Goal: Transaction & Acquisition: Purchase product/service

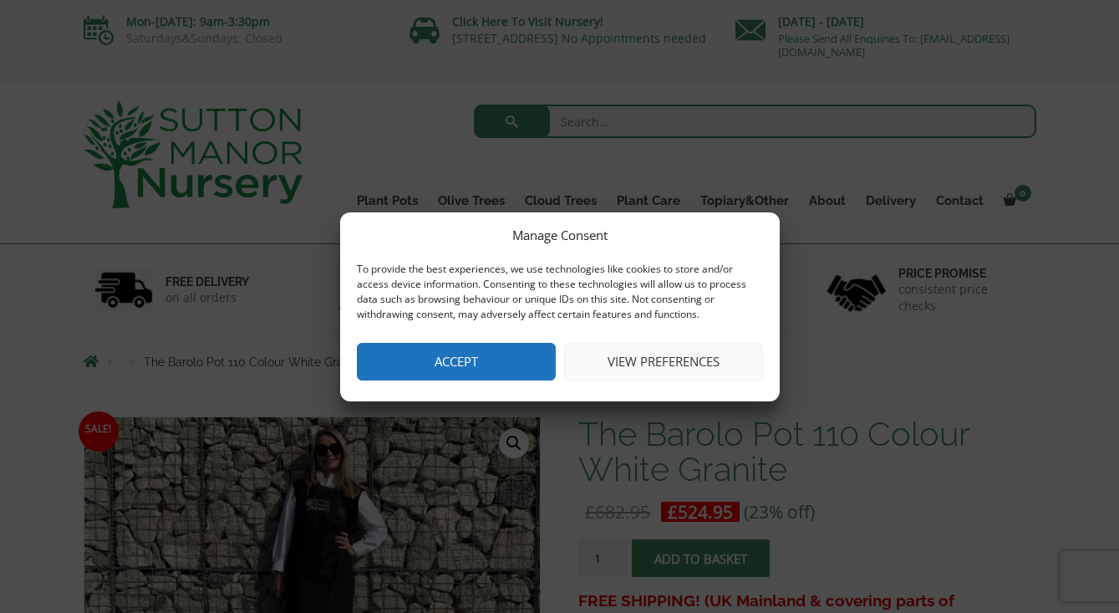
click at [434, 360] on button "Accept" at bounding box center [456, 362] width 199 height 38
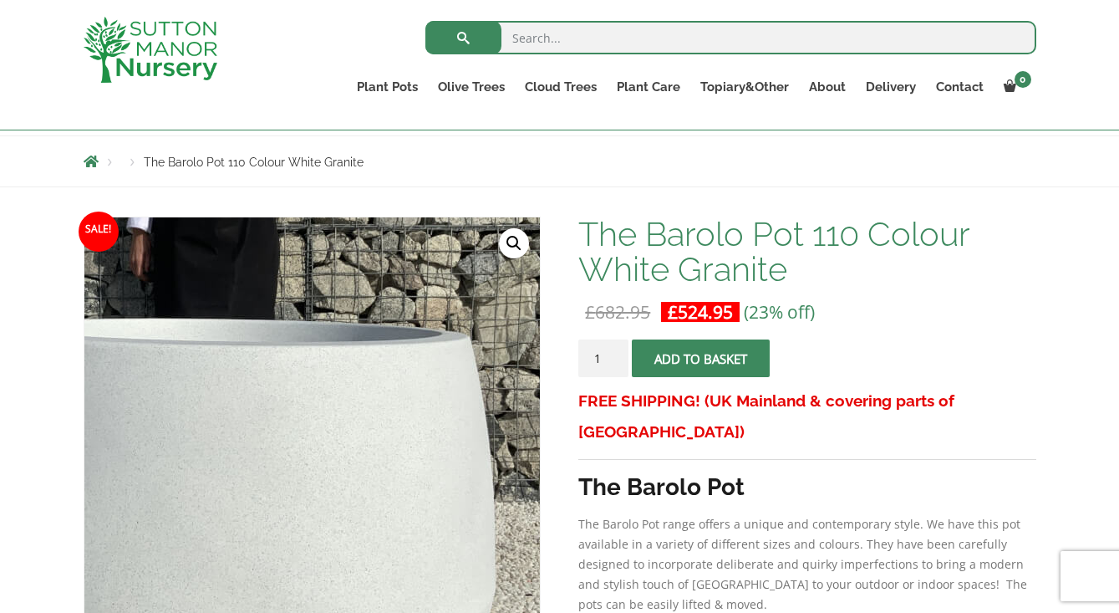
scroll to position [168, 0]
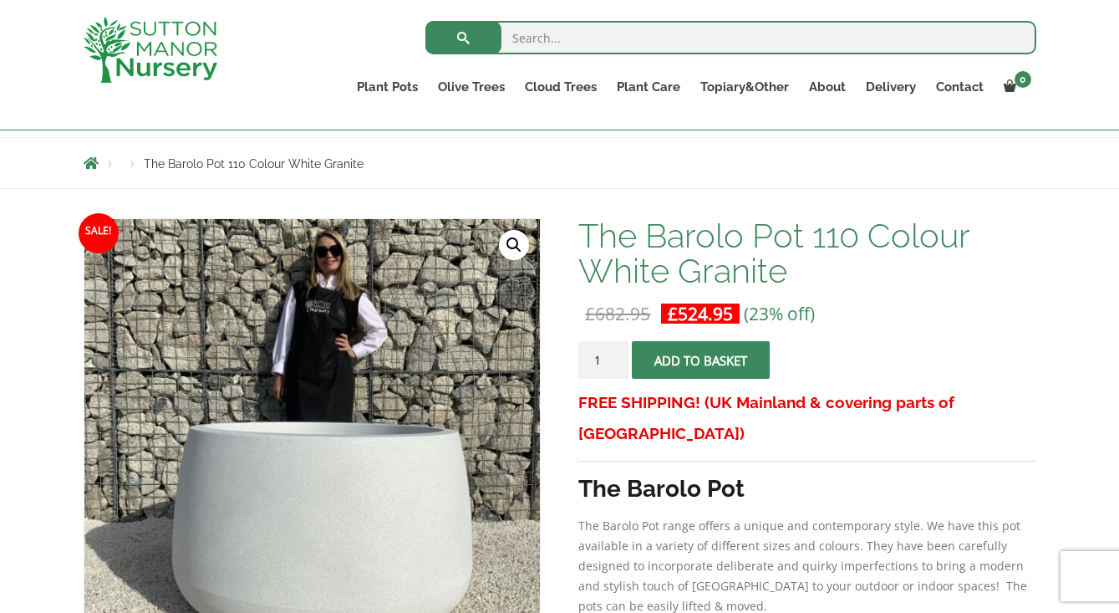
click at [690, 360] on button "Add to basket" at bounding box center [701, 360] width 138 height 38
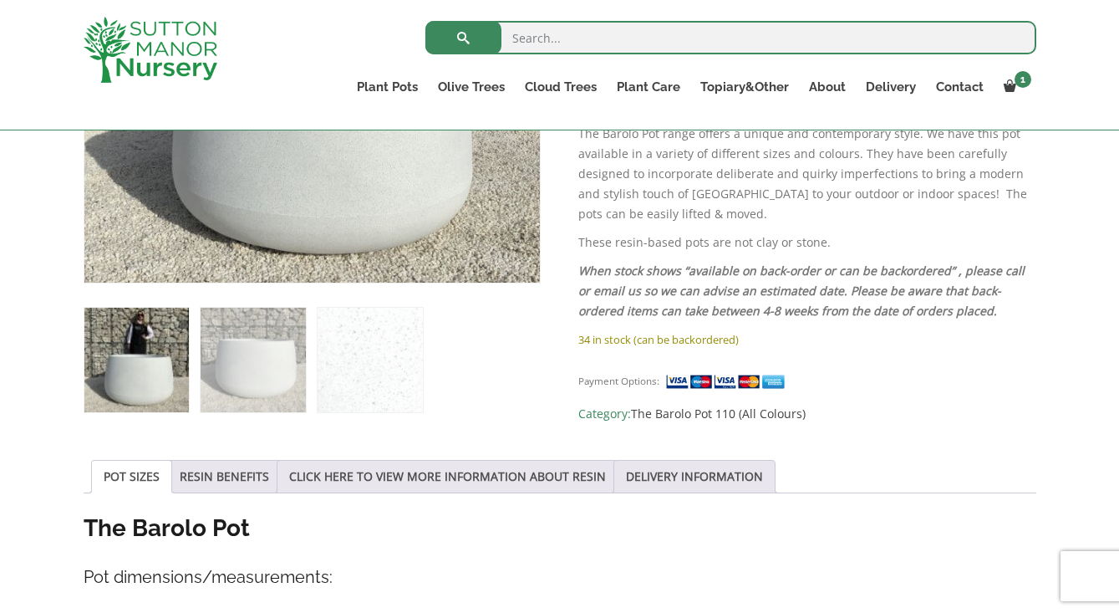
scroll to position [538, 0]
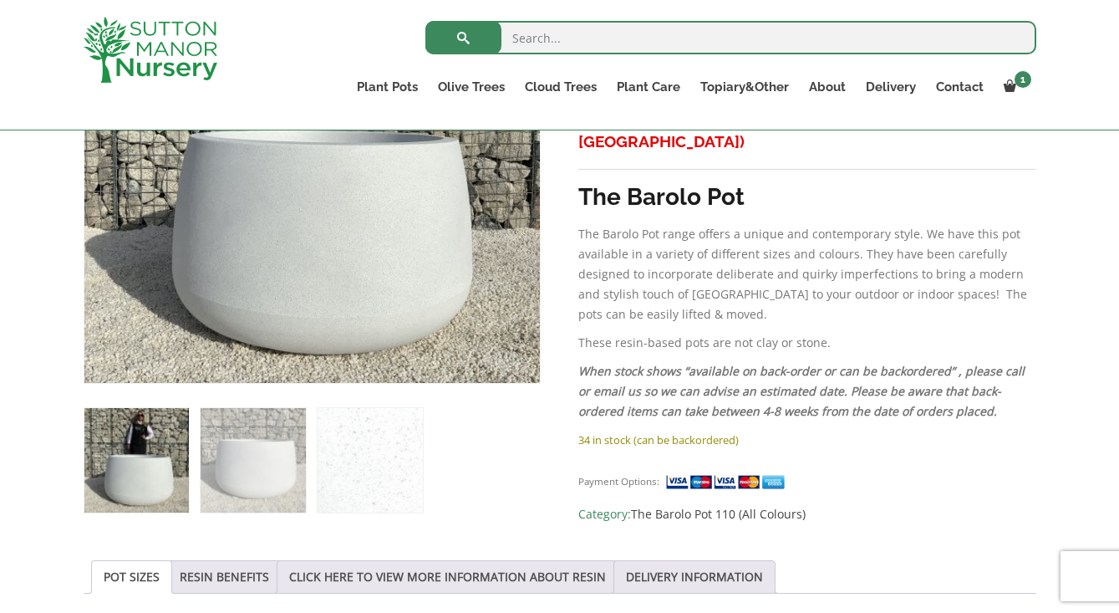
click at [572, 38] on input "search" at bounding box center [730, 37] width 611 height 33
type input "gnarled olive"
click at [463, 38] on button "submit" at bounding box center [463, 37] width 76 height 33
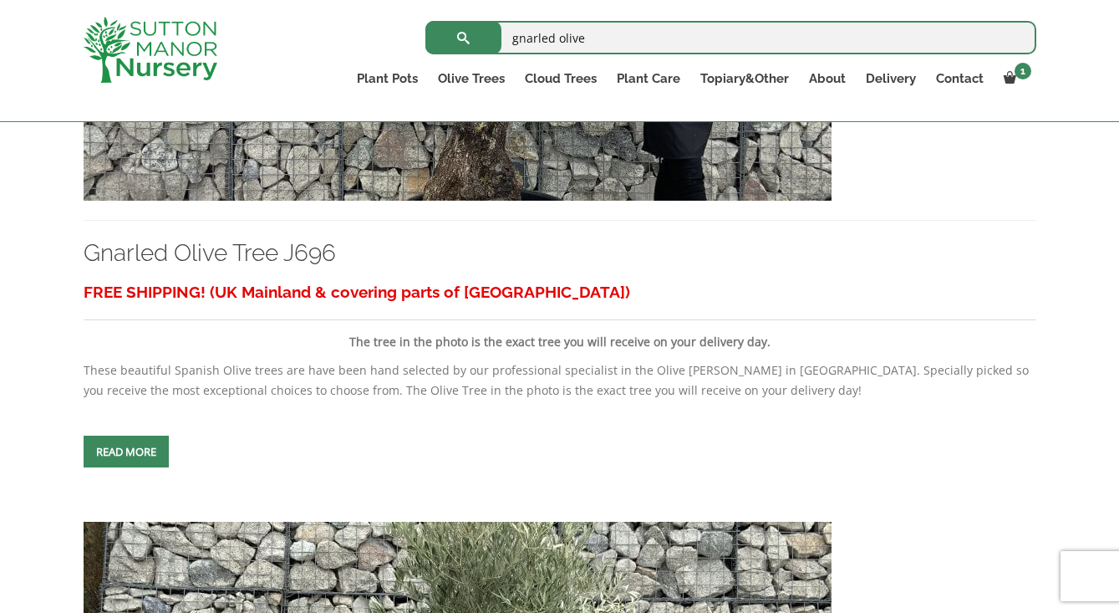
scroll to position [4730, 0]
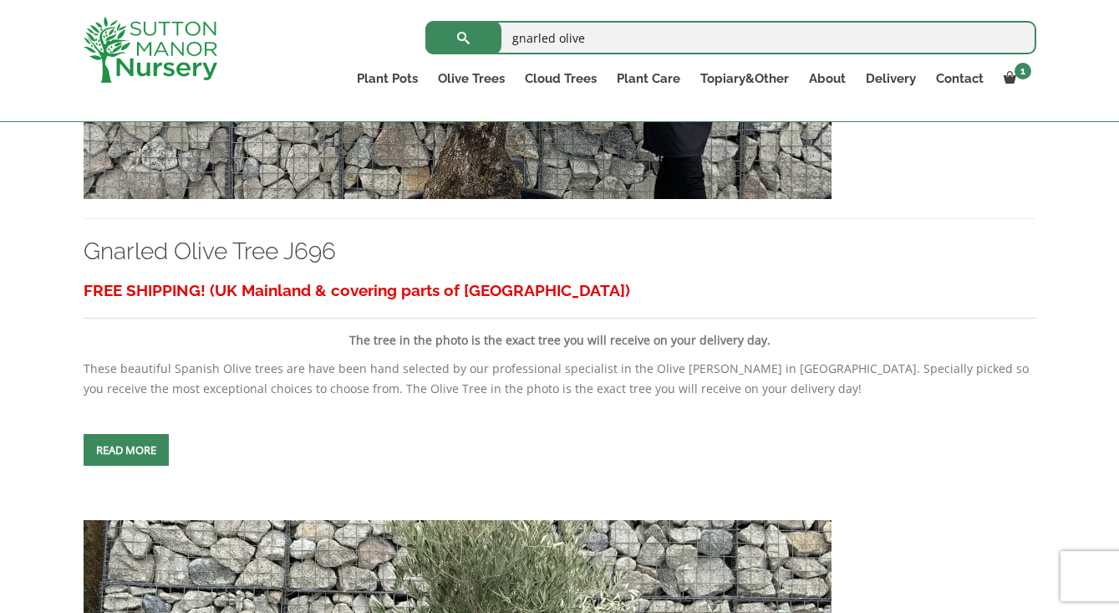
click at [127, 466] on link "Read more" at bounding box center [126, 450] width 85 height 32
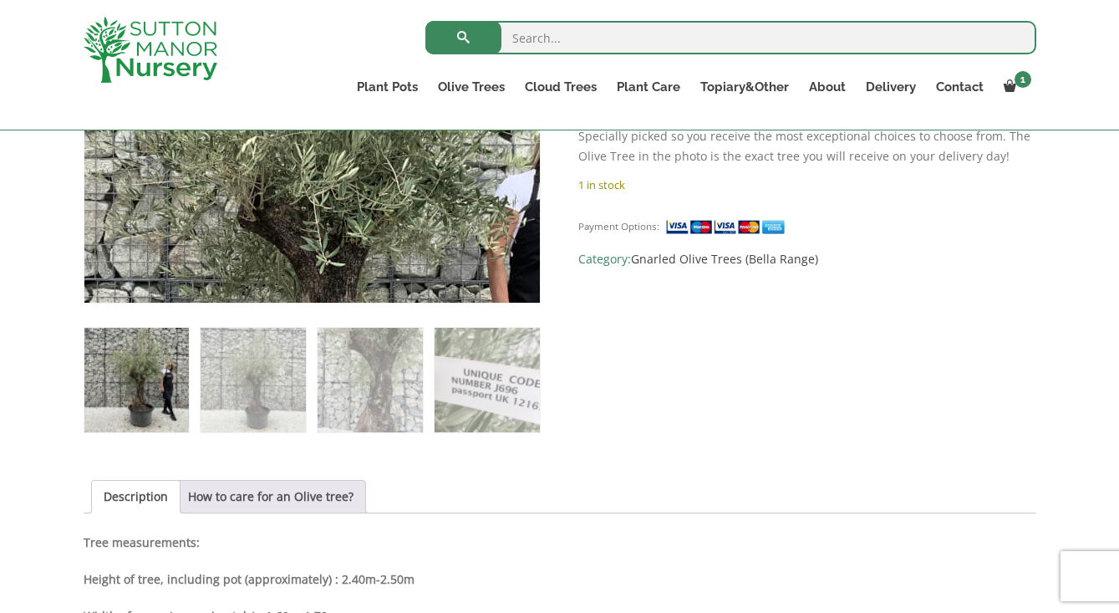
scroll to position [541, 0]
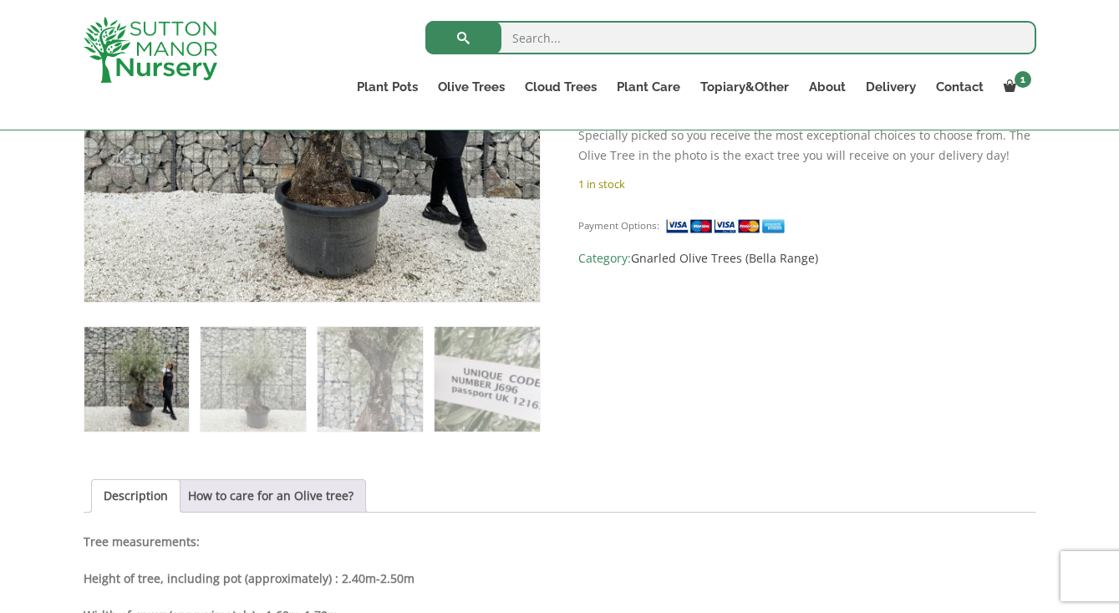
click at [157, 385] on img at bounding box center [136, 379] width 104 height 104
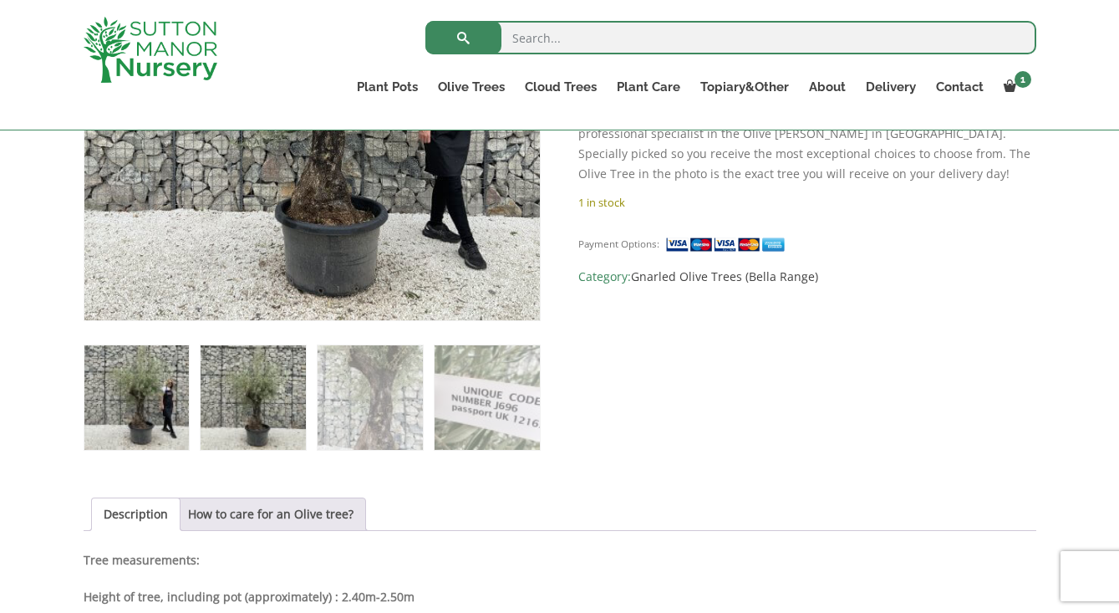
scroll to position [523, 0]
click at [257, 412] on img at bounding box center [253, 396] width 104 height 104
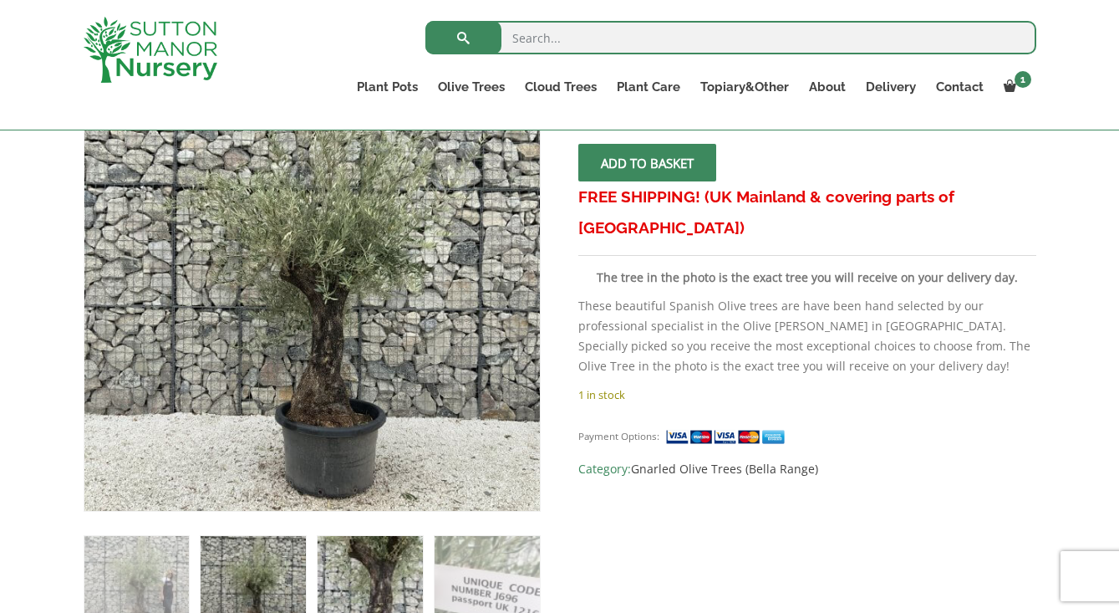
scroll to position [328, 0]
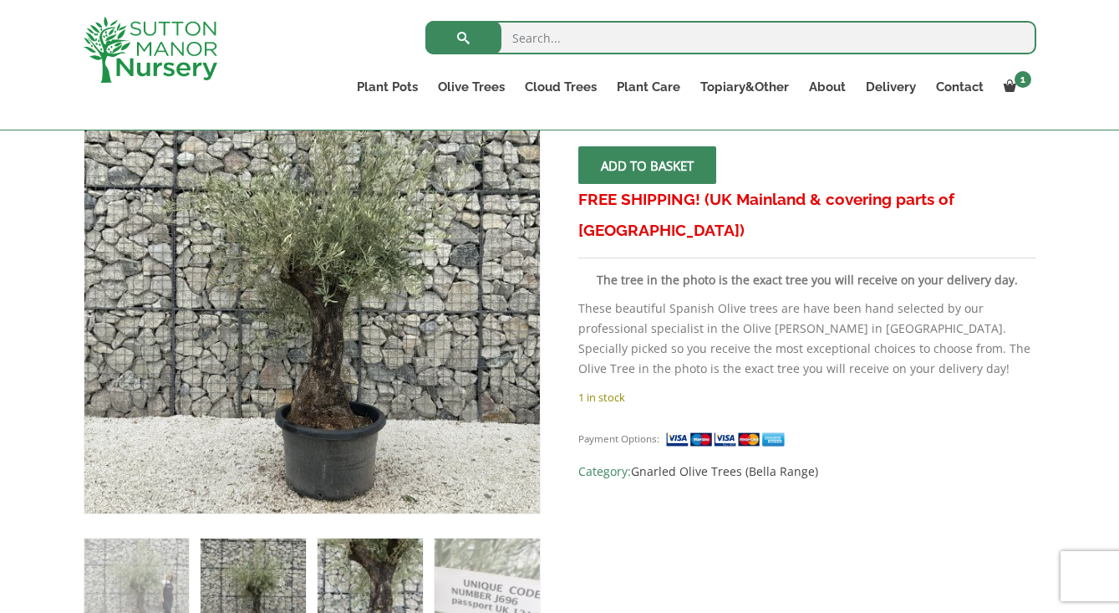
click at [384, 562] on img at bounding box center [370, 590] width 104 height 104
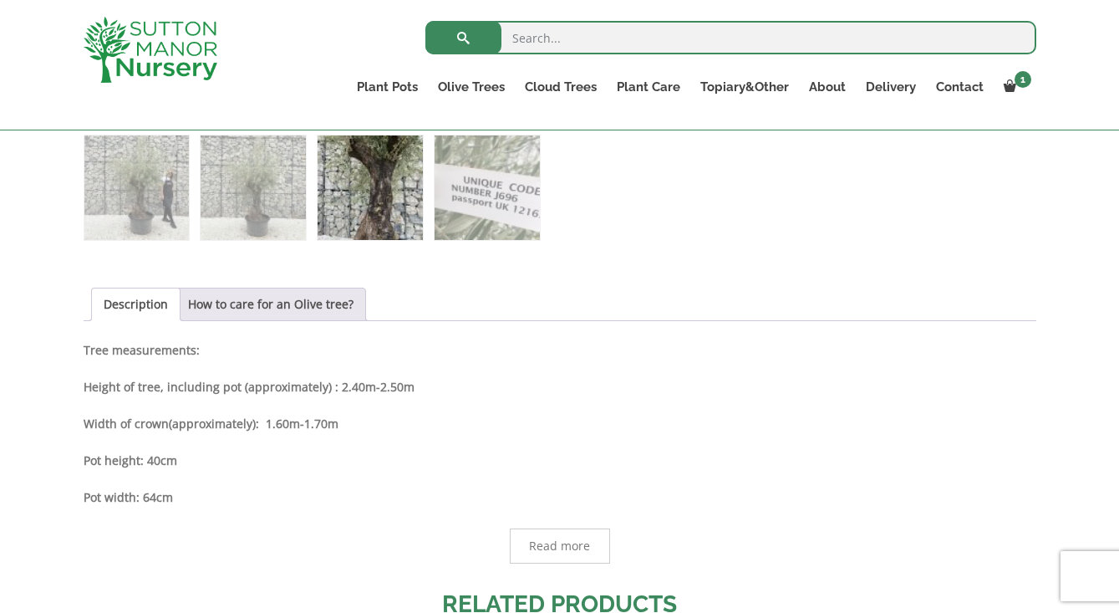
scroll to position [736, 0]
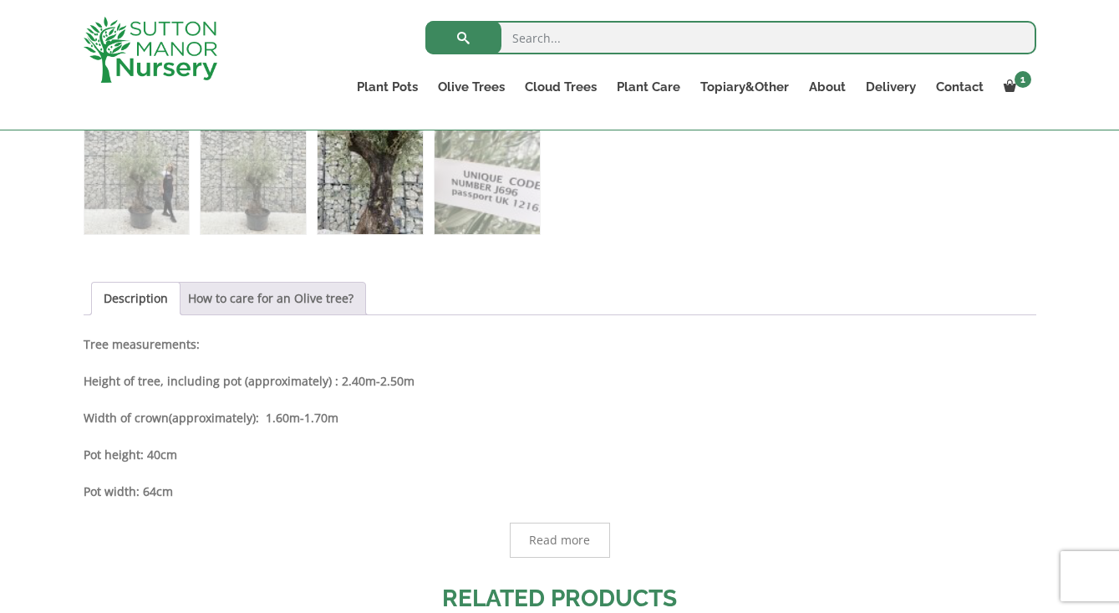
click at [308, 298] on link "How to care for an Olive tree?" at bounding box center [270, 298] width 165 height 32
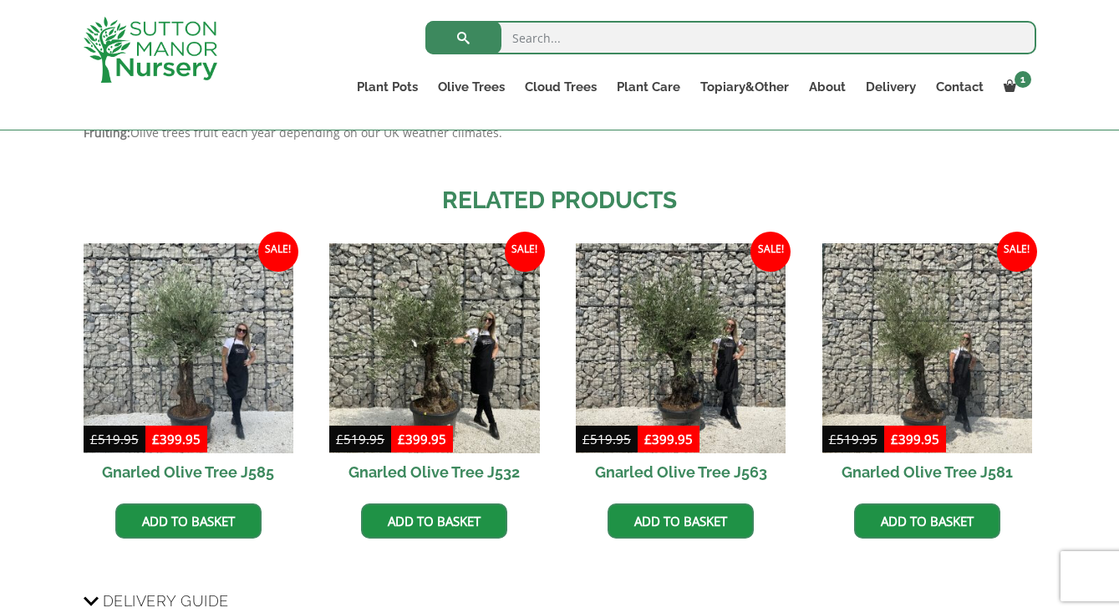
scroll to position [1299, 0]
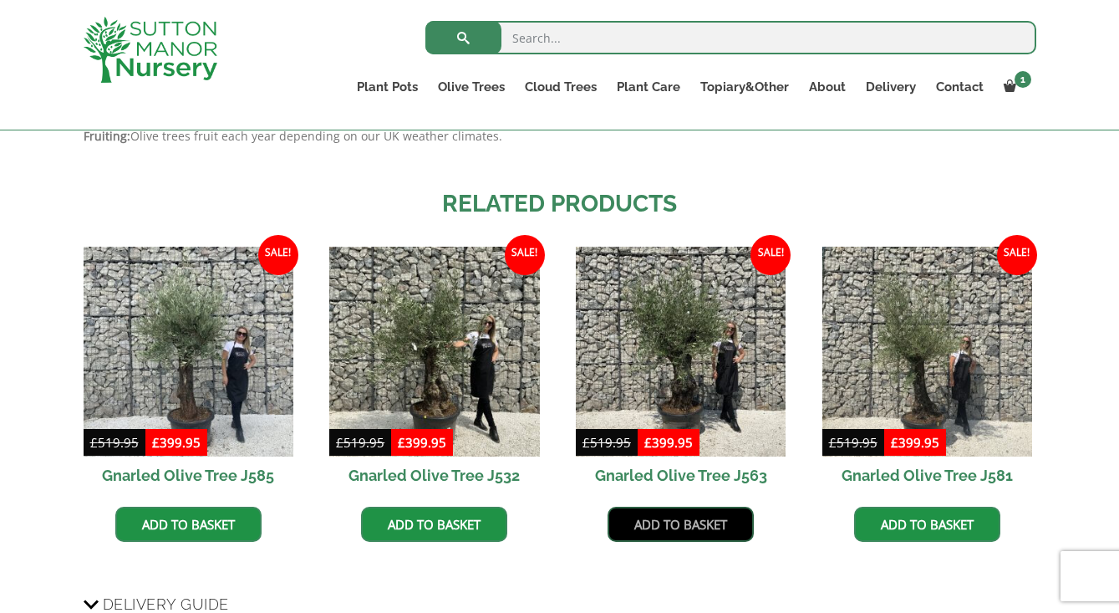
click at [679, 522] on link "Add to basket" at bounding box center [681, 523] width 146 height 35
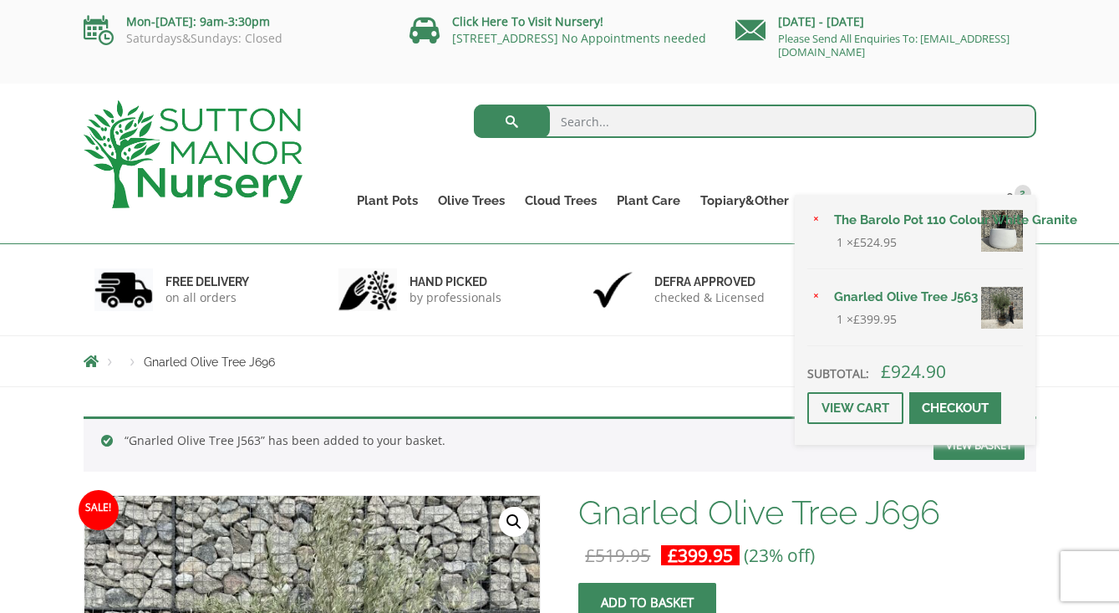
click at [955, 408] on span at bounding box center [955, 408] width 0 height 0
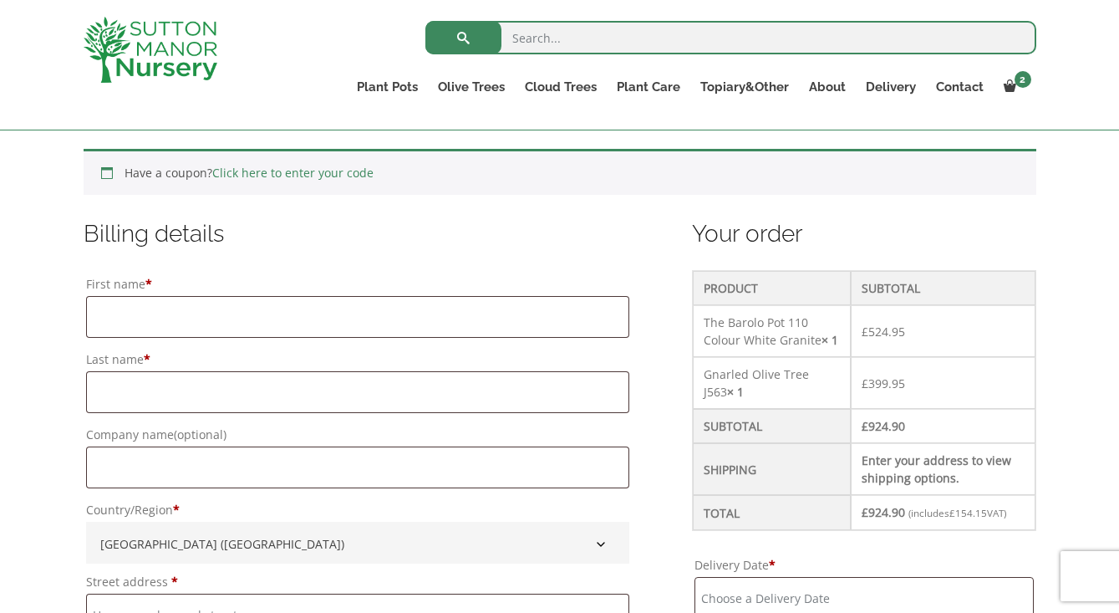
scroll to position [349, 0]
type input "justin"
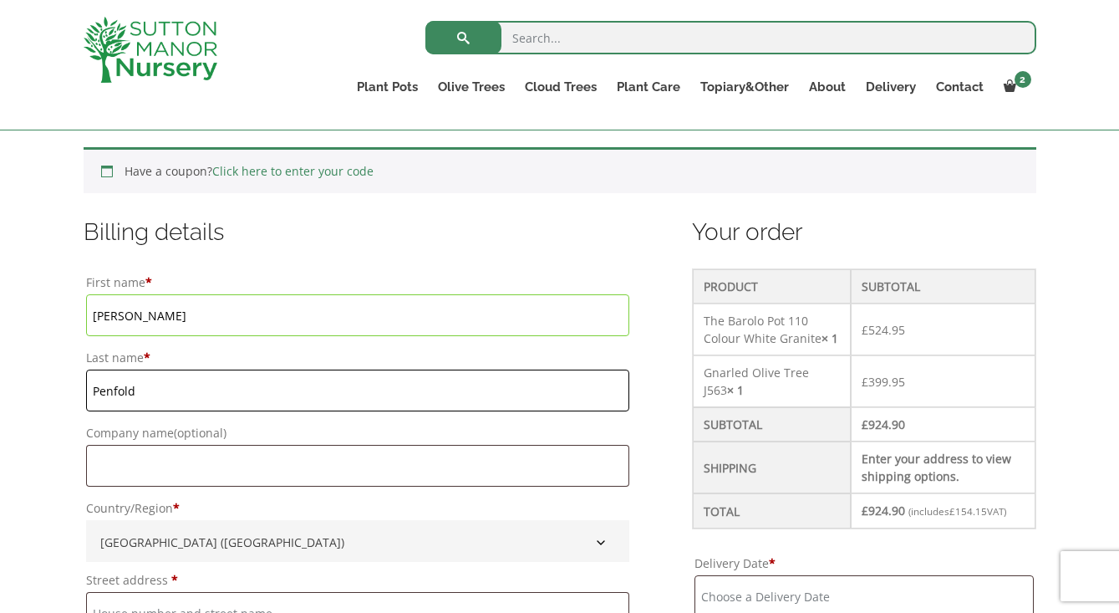
type input "Penfold"
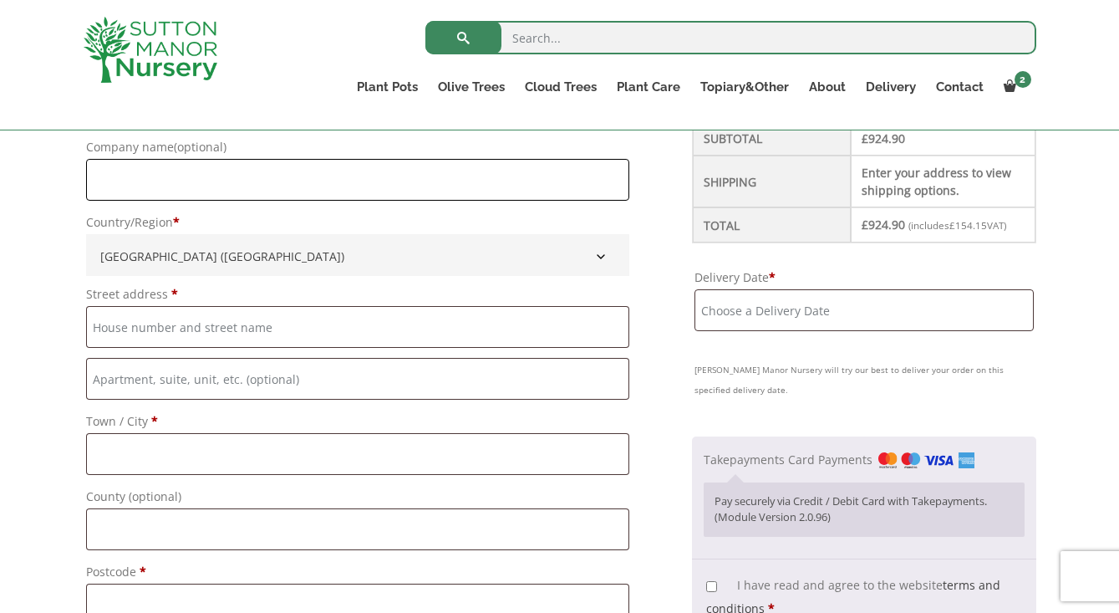
scroll to position [648, 0]
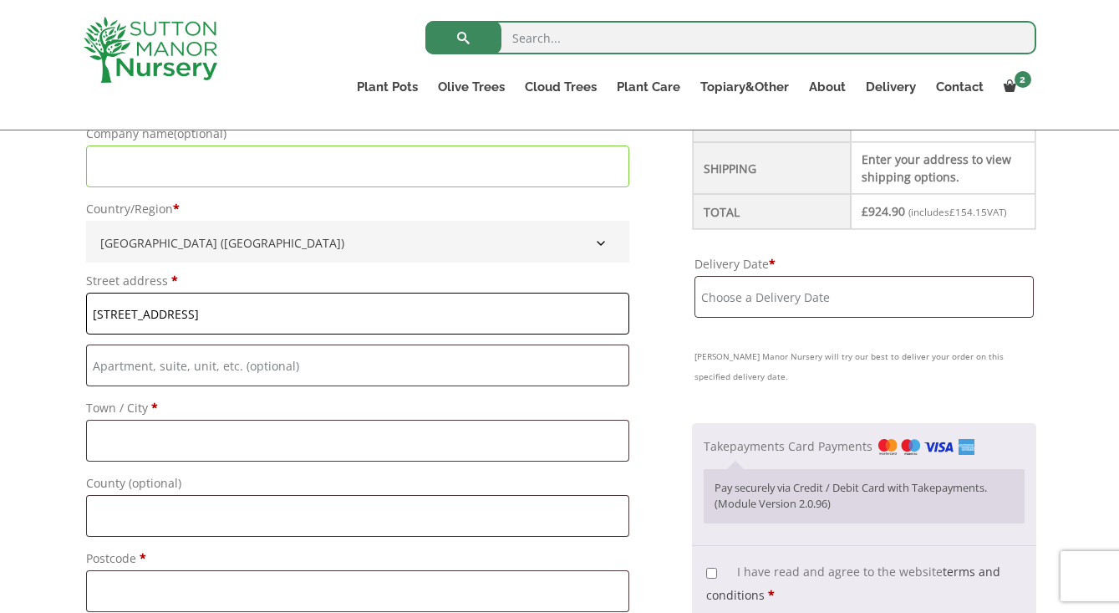
type input "10 waterside lane"
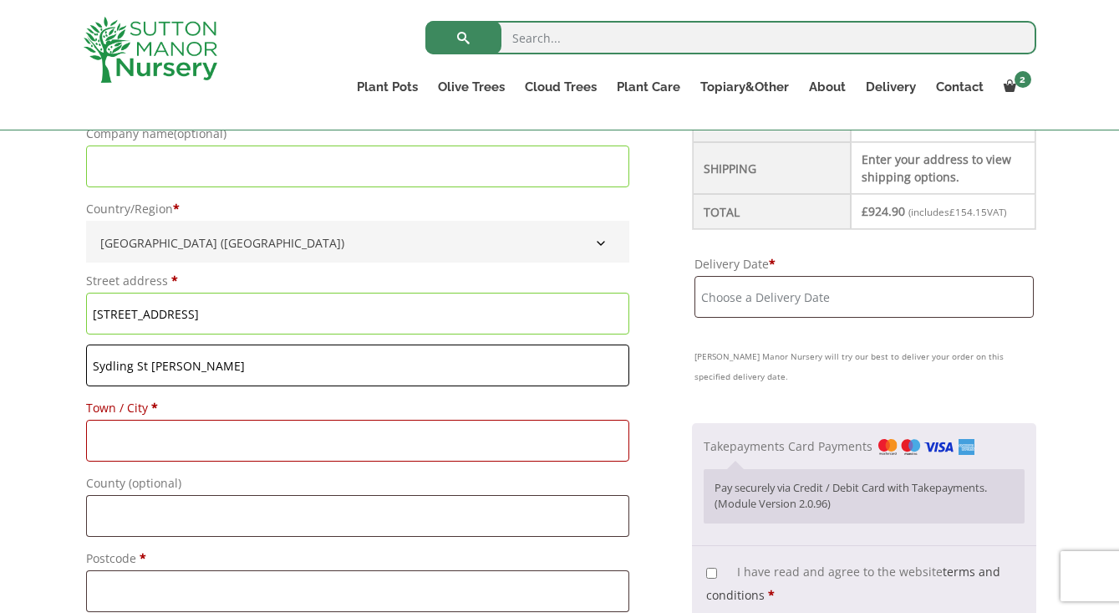
type input "Sydling St Nicholas"
click at [120, 444] on input "Town / City *" at bounding box center [357, 441] width 543 height 42
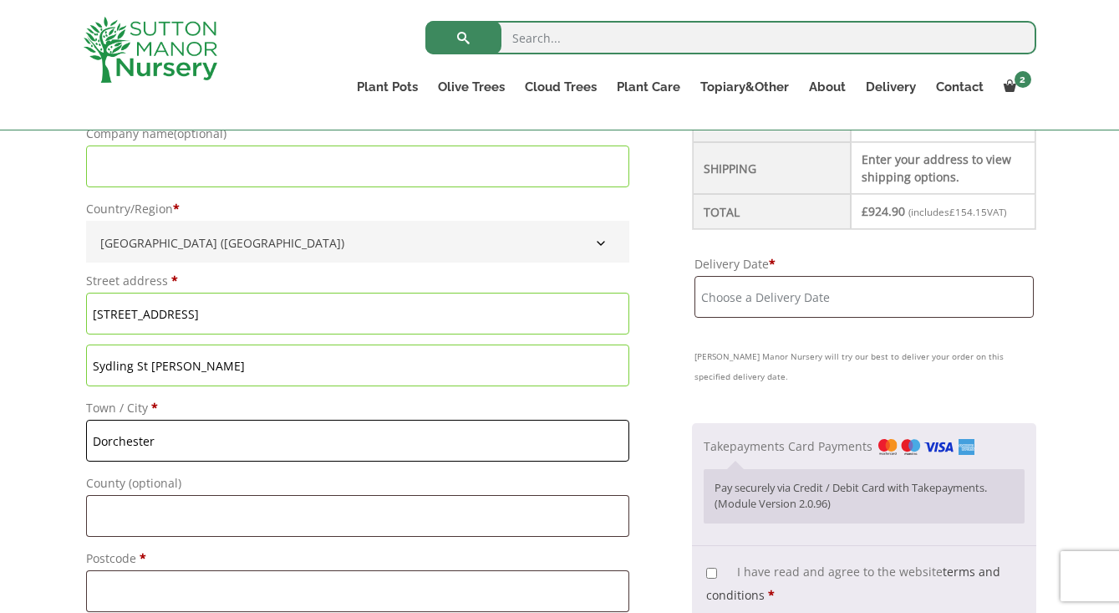
type input "Dorchester"
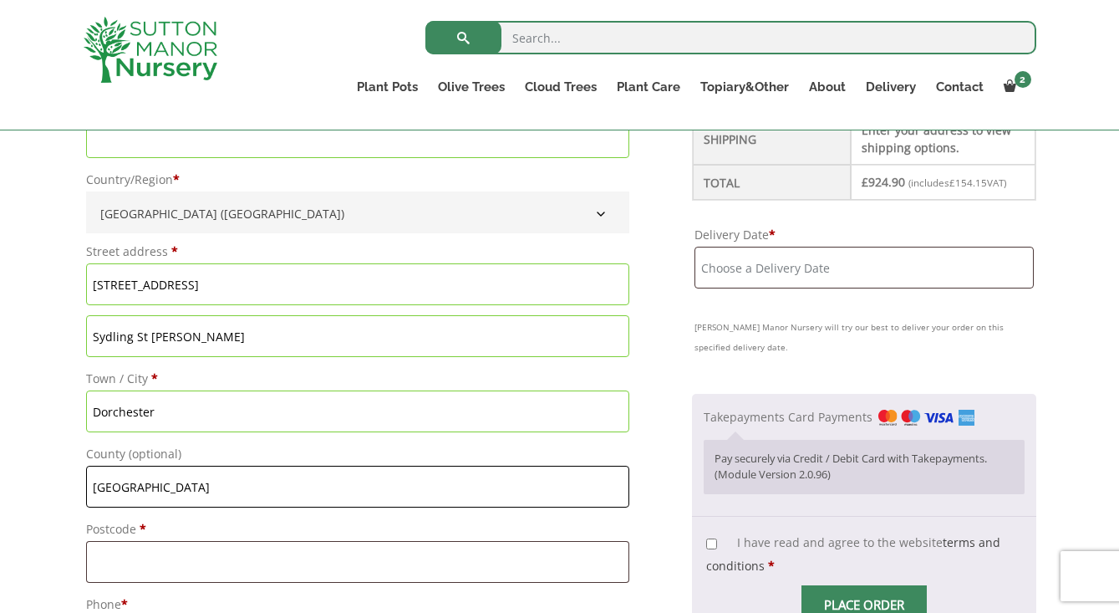
scroll to position [741, 0]
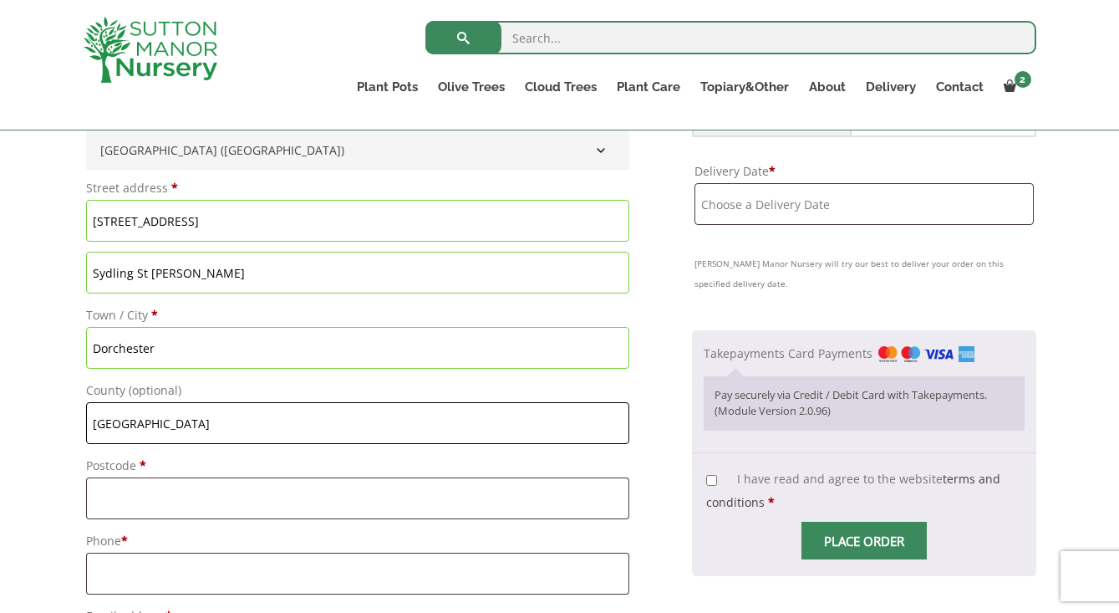
type input "Dorset"
type input "DT2"
type input "dt29pe"
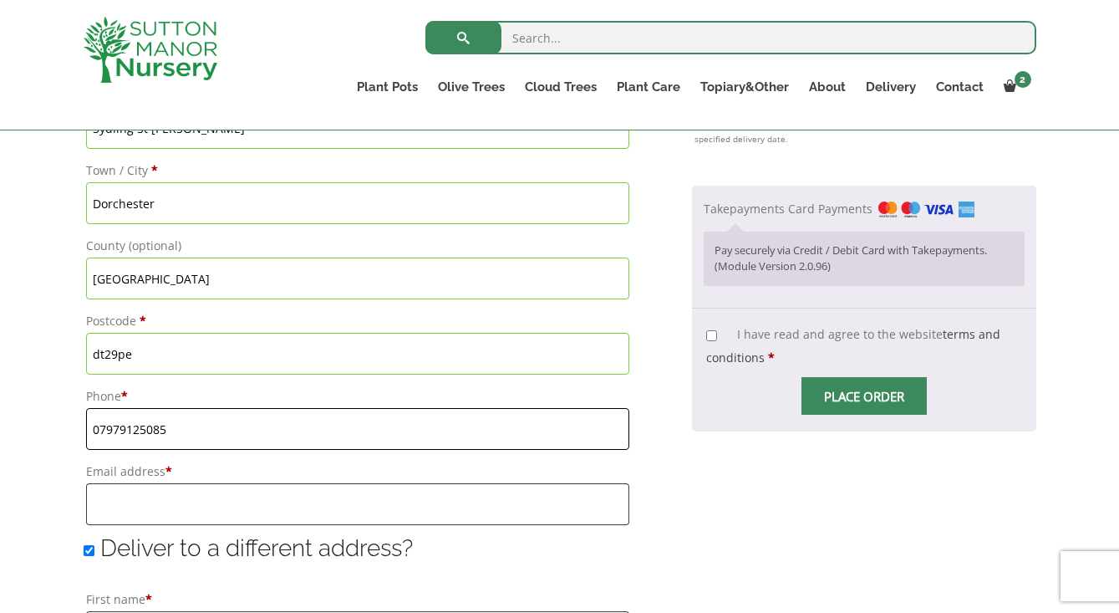
scroll to position [921, 0]
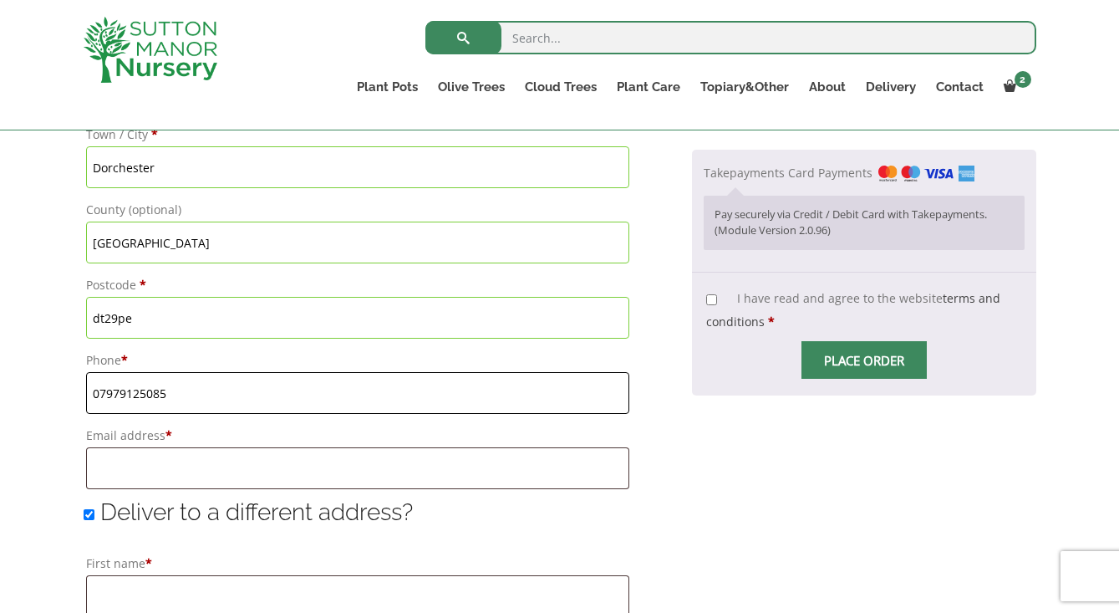
type input "07979125085"
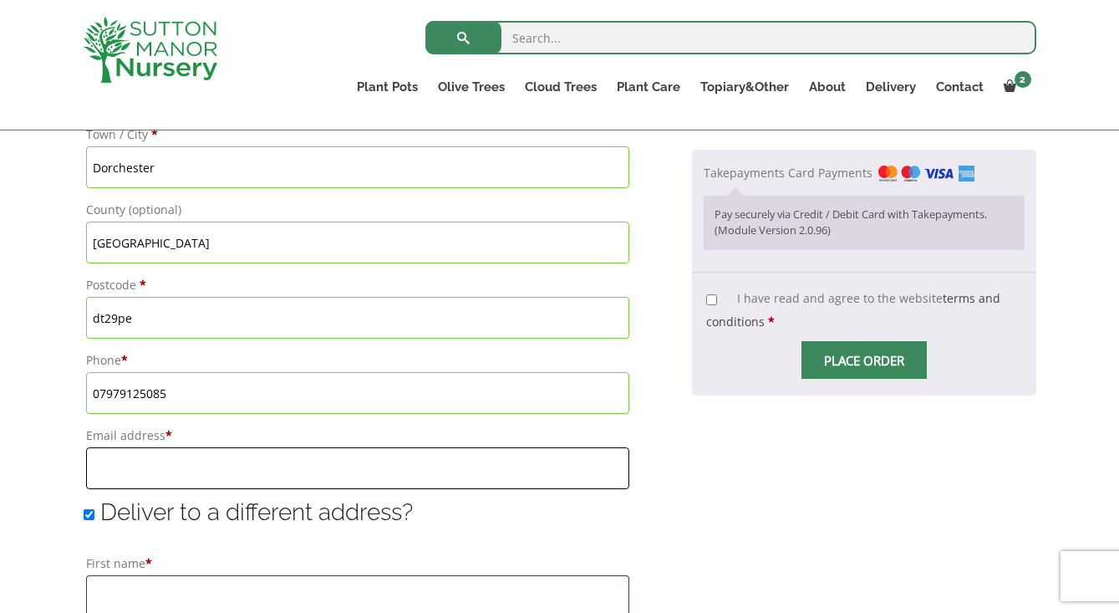
type input "jpenfold22@gmail.com"
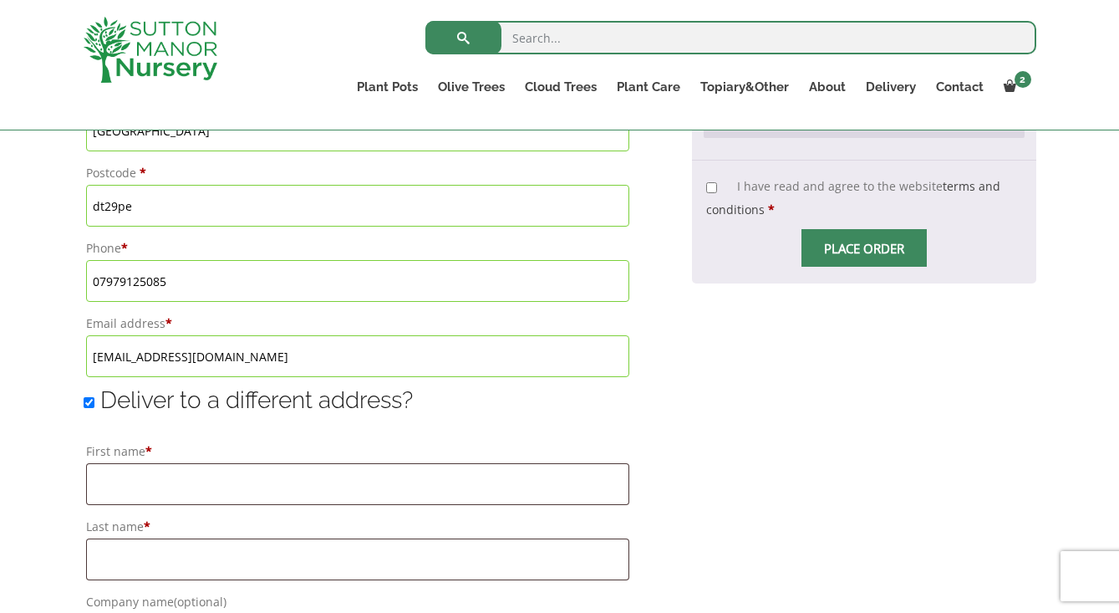
scroll to position [1185, 0]
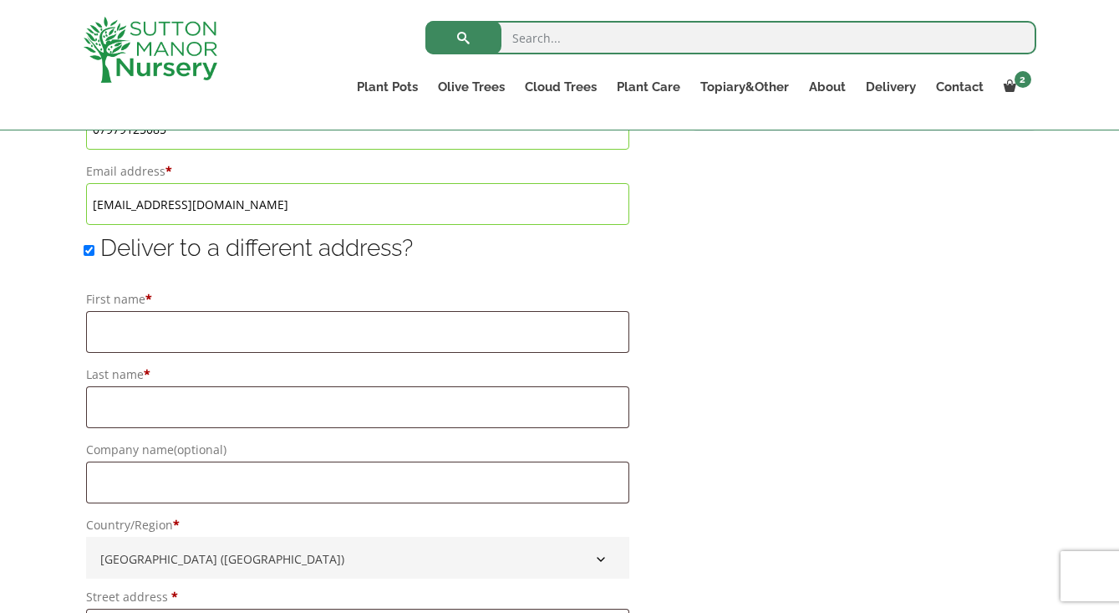
click at [87, 252] on input "Deliver to a different address?" at bounding box center [89, 250] width 11 height 11
checkbox input "false"
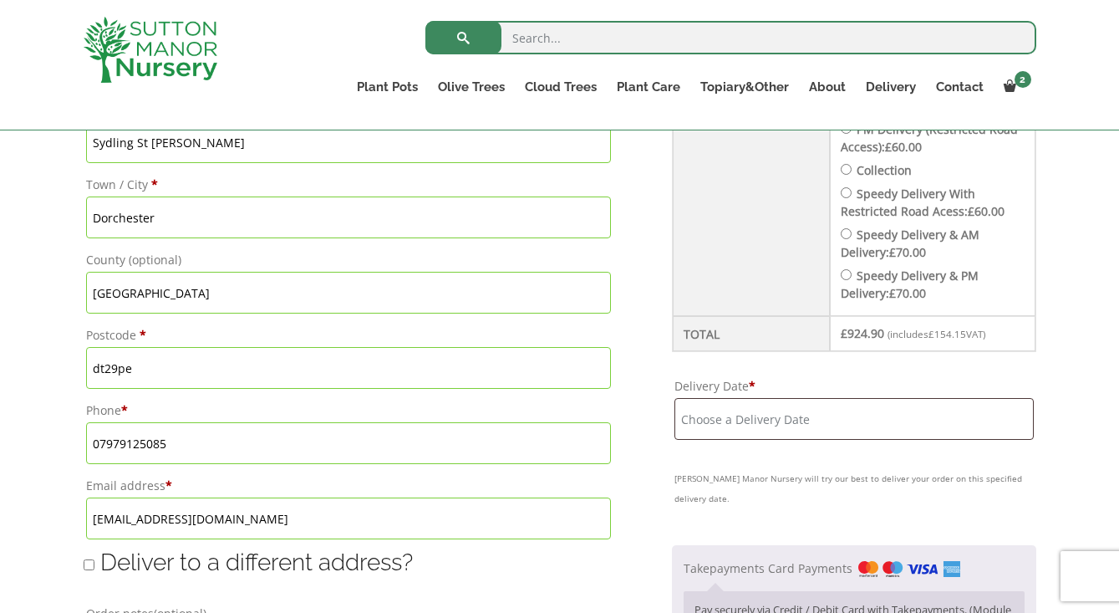
scroll to position [898, 0]
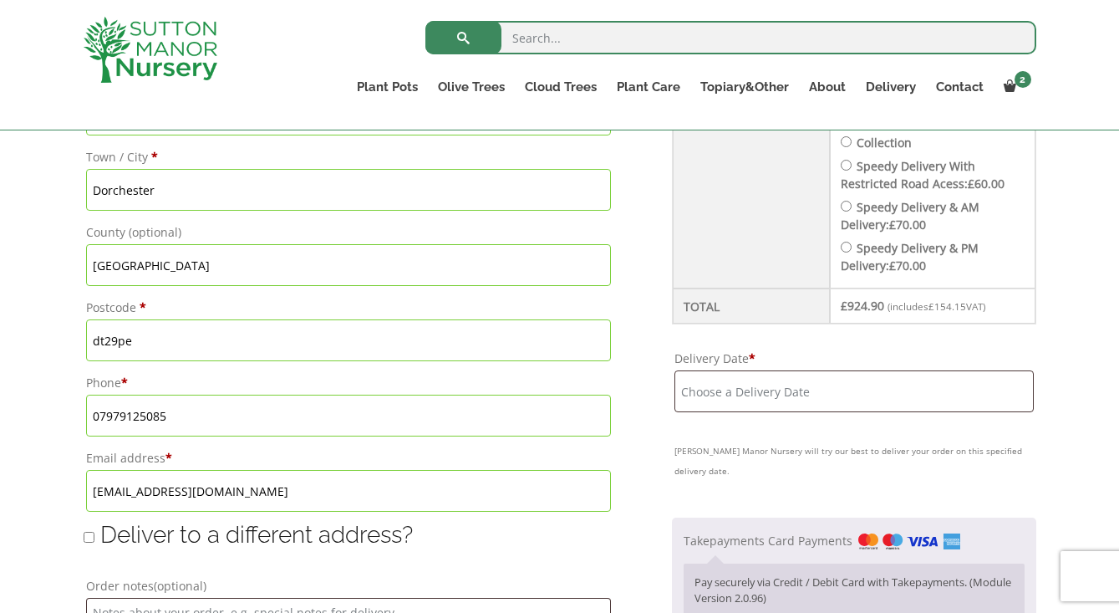
click at [697, 386] on input "Delivery Date *" at bounding box center [853, 391] width 359 height 42
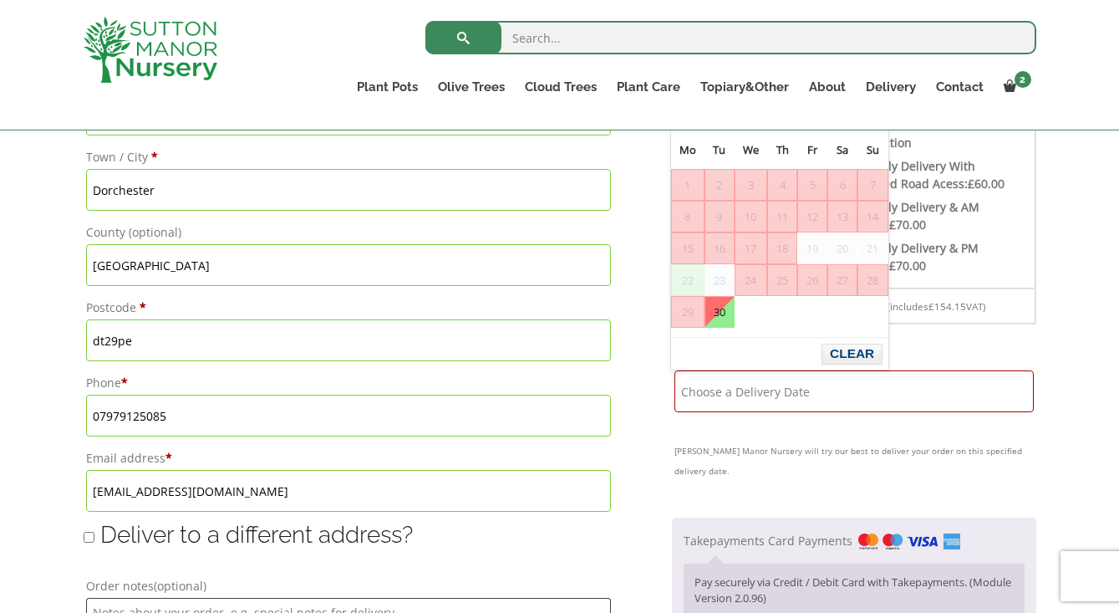
click at [724, 313] on link "30" at bounding box center [719, 312] width 28 height 30
type input "30 September, 2025"
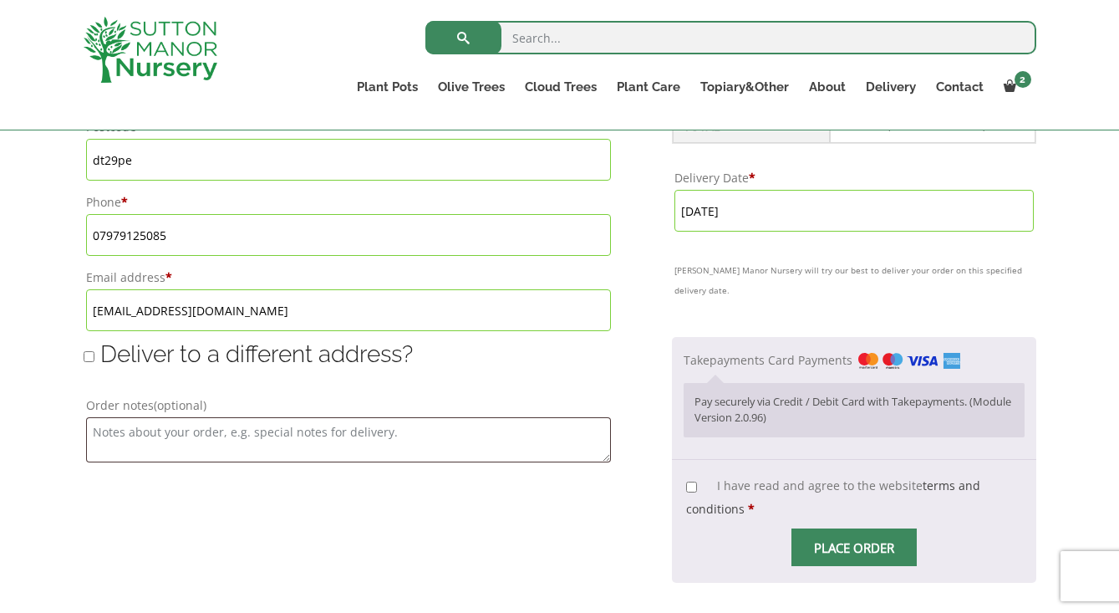
scroll to position [1083, 0]
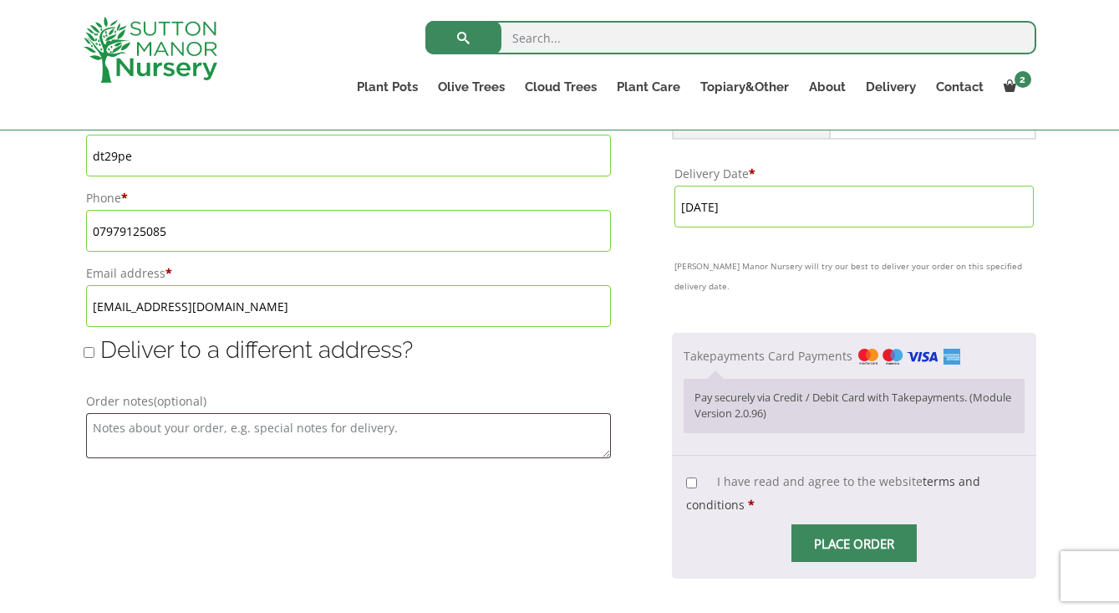
click at [686, 477] on input "I have read and agree to the website terms and conditions *" at bounding box center [691, 482] width 11 height 11
checkbox input "true"
click at [826, 524] on span "Place order" at bounding box center [853, 543] width 125 height 38
click at [842, 524] on input "Place order" at bounding box center [853, 543] width 125 height 38
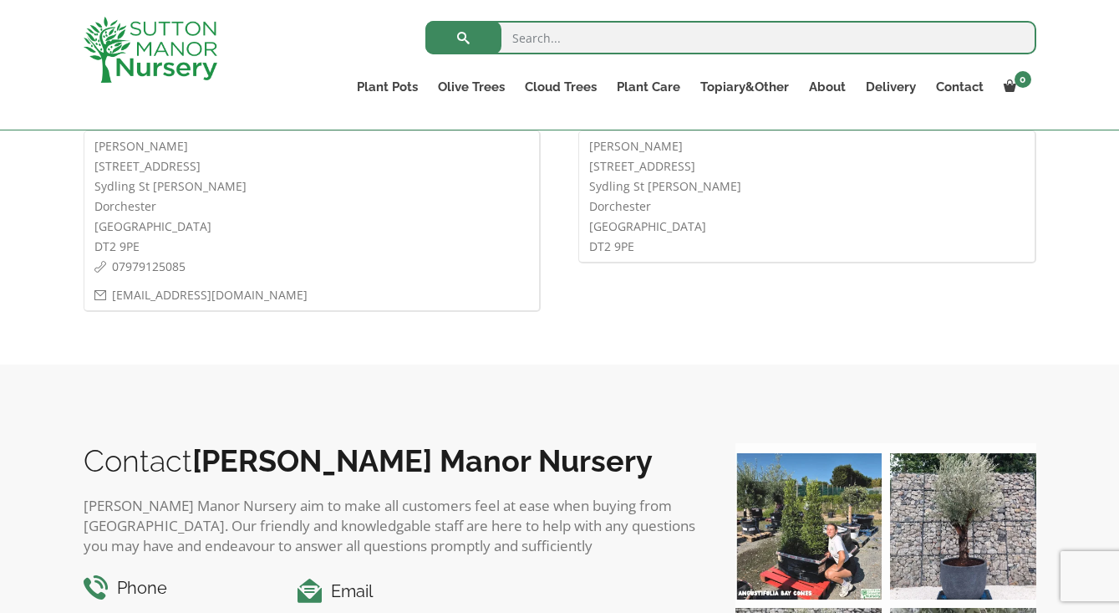
scroll to position [954, 0]
